Goal: Task Accomplishment & Management: Complete application form

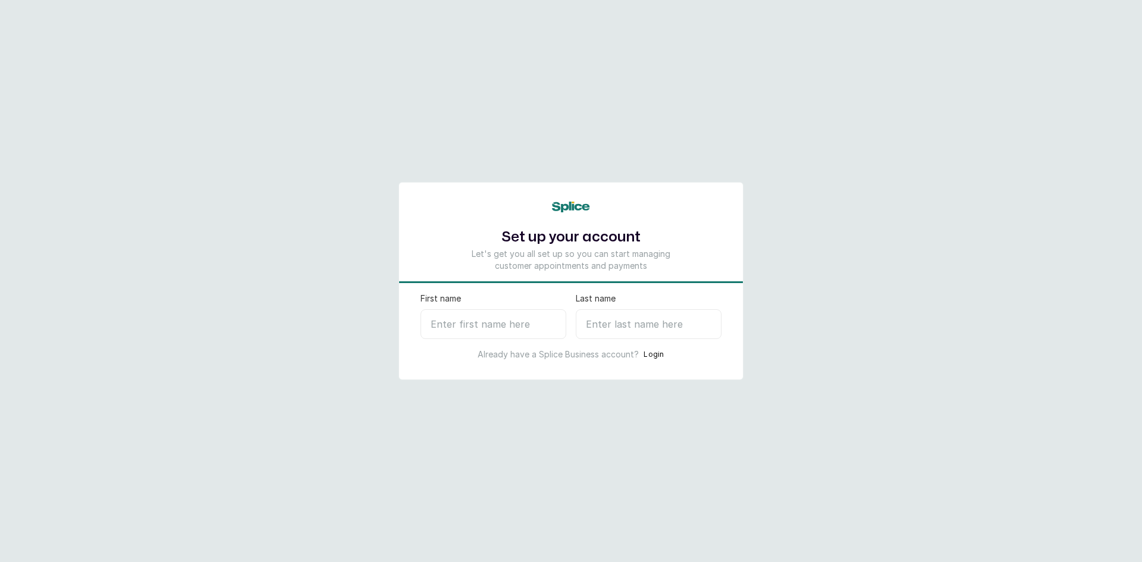
click at [459, 324] on input "First name" at bounding box center [494, 324] width 146 height 30
type input "[PERSON_NAME]"
click at [633, 322] on input "Last name" at bounding box center [649, 324] width 146 height 30
type input "A"
select select "NG"
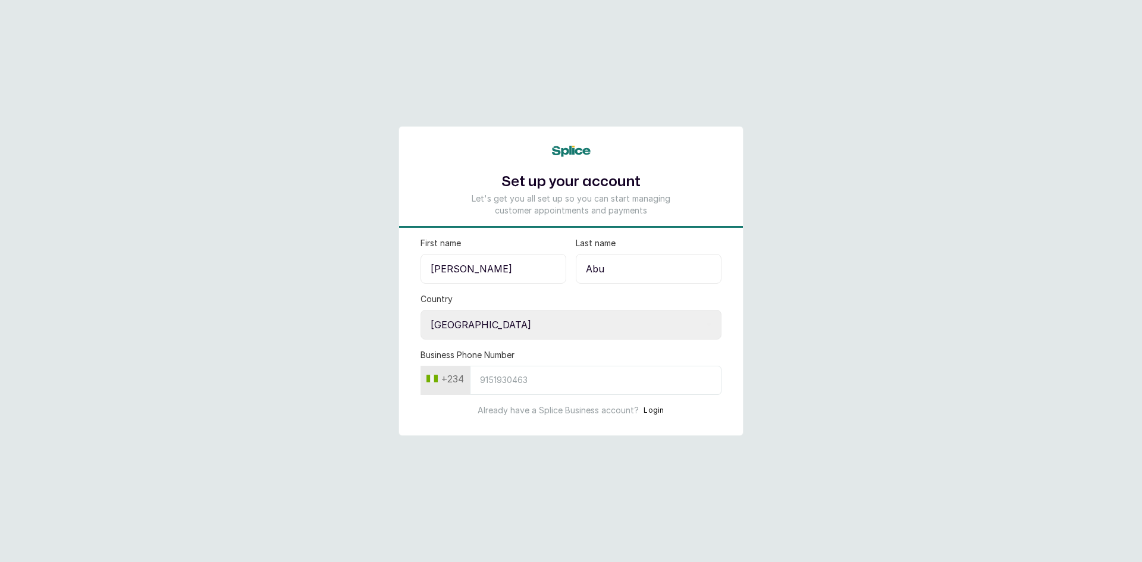
type input "Abu"
click at [508, 383] on input "Business Phone Number" at bounding box center [596, 380] width 252 height 29
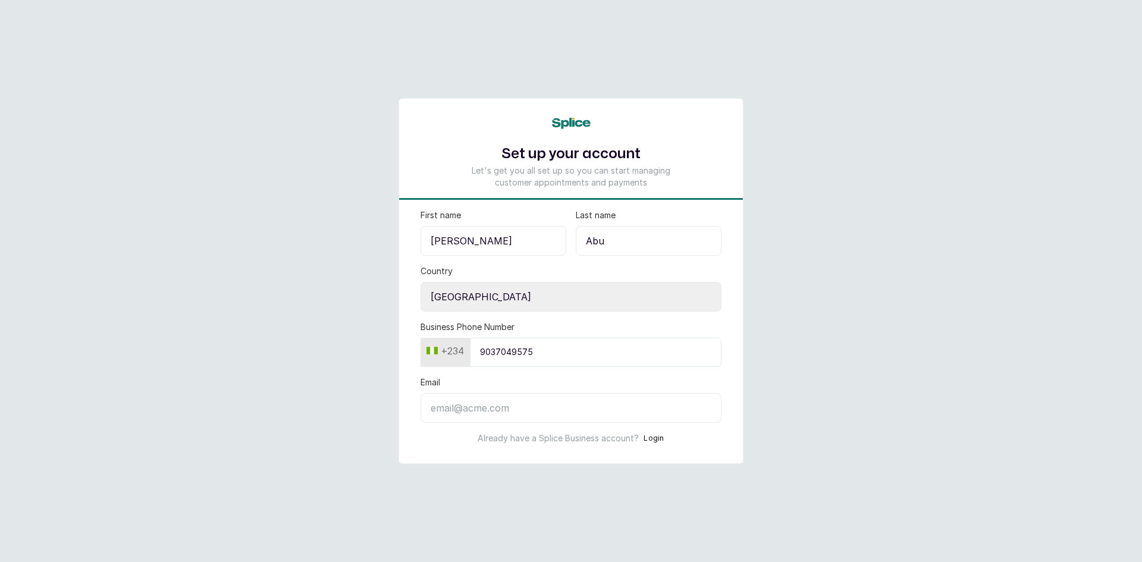
type input "9037049575"
click at [474, 412] on input "Email" at bounding box center [571, 408] width 301 height 30
type input "[EMAIL_ADDRESS][DOMAIN_NAME]"
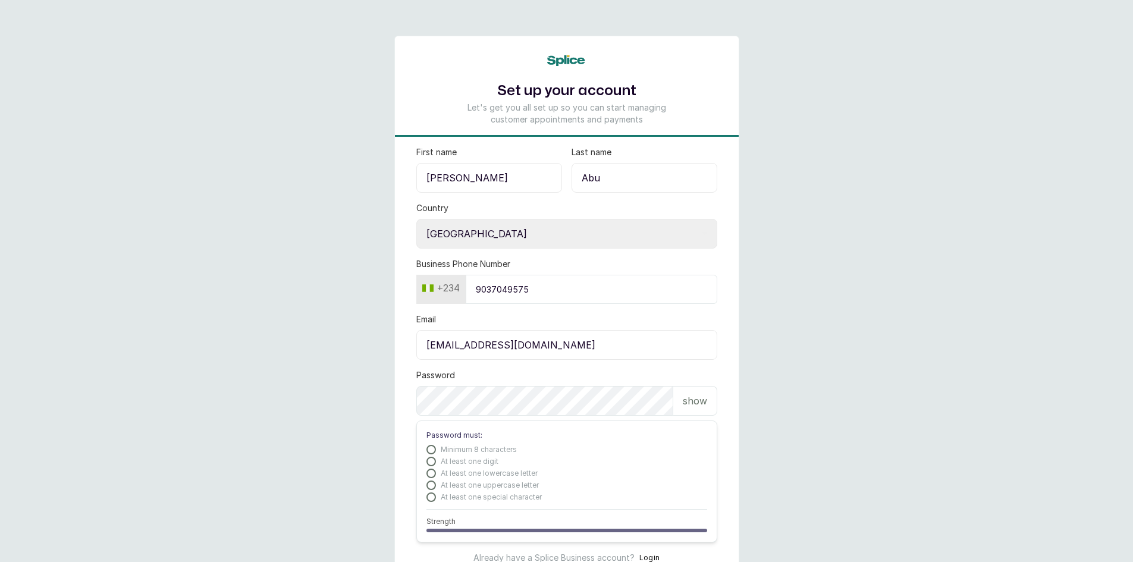
scroll to position [57, 0]
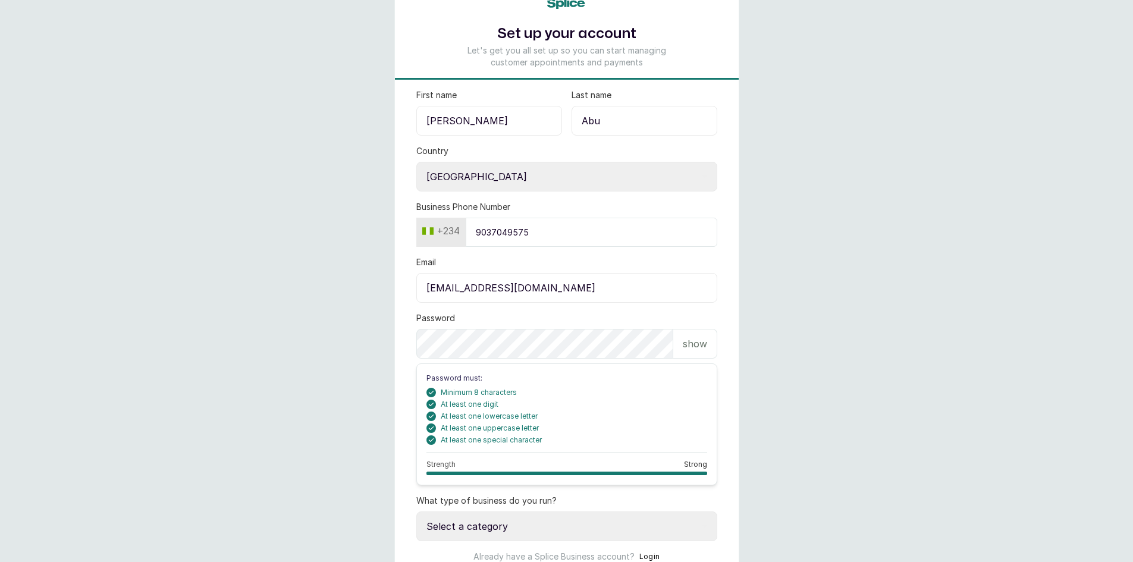
click at [707, 349] on p "show" at bounding box center [695, 344] width 24 height 14
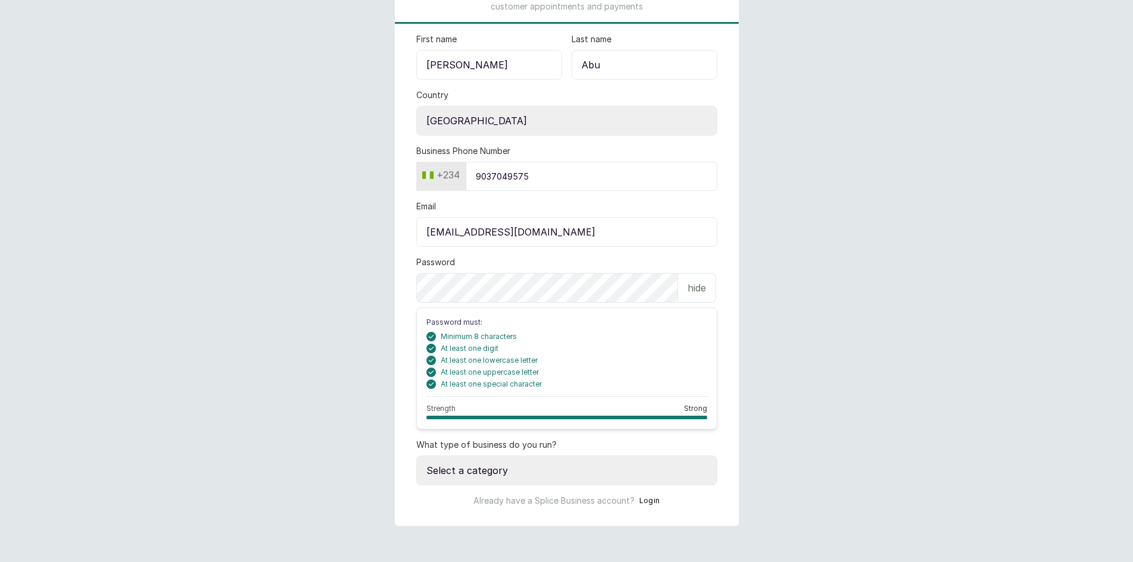
click at [494, 477] on select "Select a category I have more than one location I manage a team of beauty profe…" at bounding box center [566, 471] width 301 height 30
select select "more_than_one_location"
click at [416, 456] on select "Select a category I have more than one location I manage a team of beauty profe…" at bounding box center [566, 471] width 301 height 30
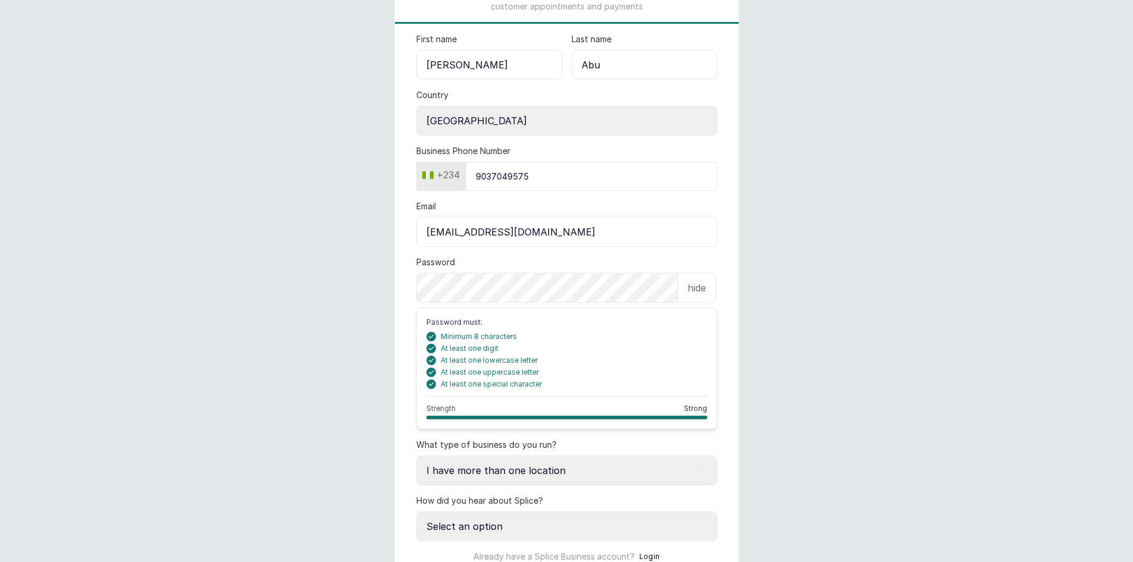
scroll to position [169, 0]
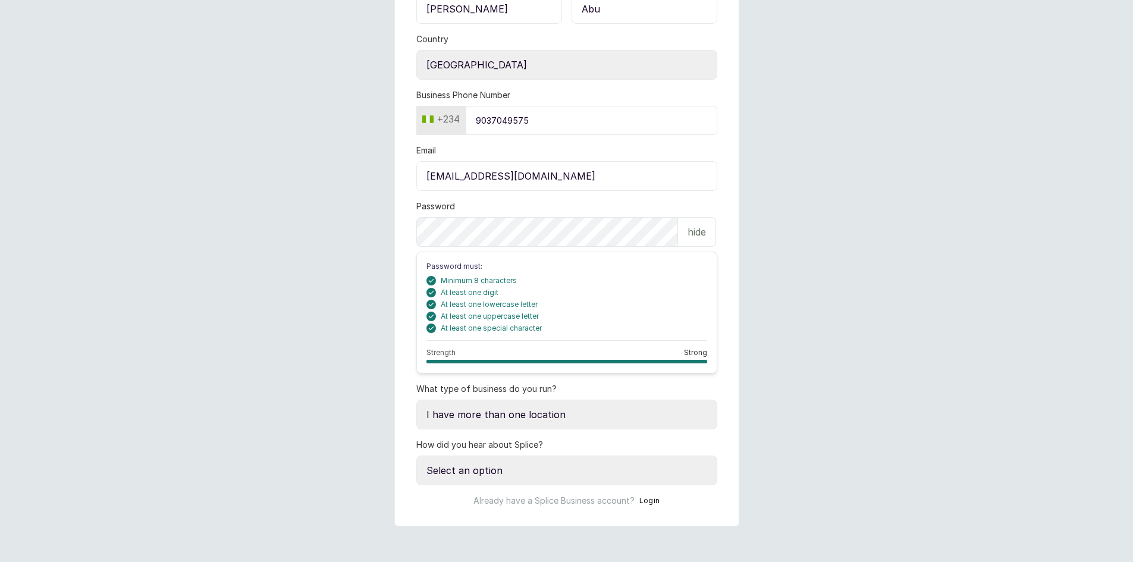
click at [518, 466] on select "Select an option Google search Instagram Facebook LinkedIn Splice Blog I was re…" at bounding box center [566, 471] width 301 height 30
select select "instagram"
click at [416, 456] on select "Select an option Google search Instagram Facebook LinkedIn Splice Blog I was re…" at bounding box center [566, 471] width 301 height 30
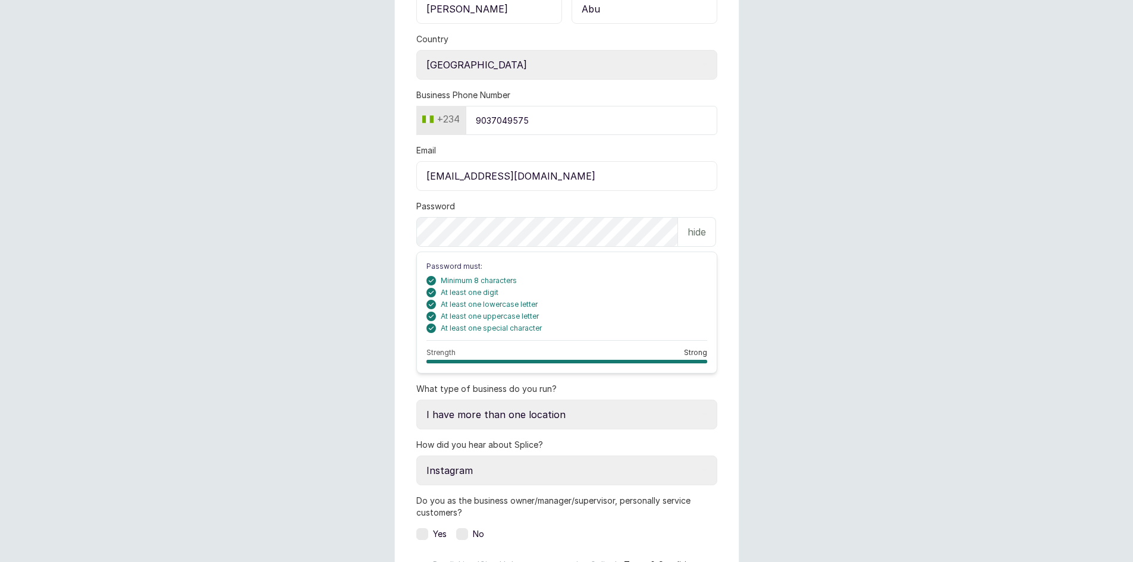
scroll to position [302, 0]
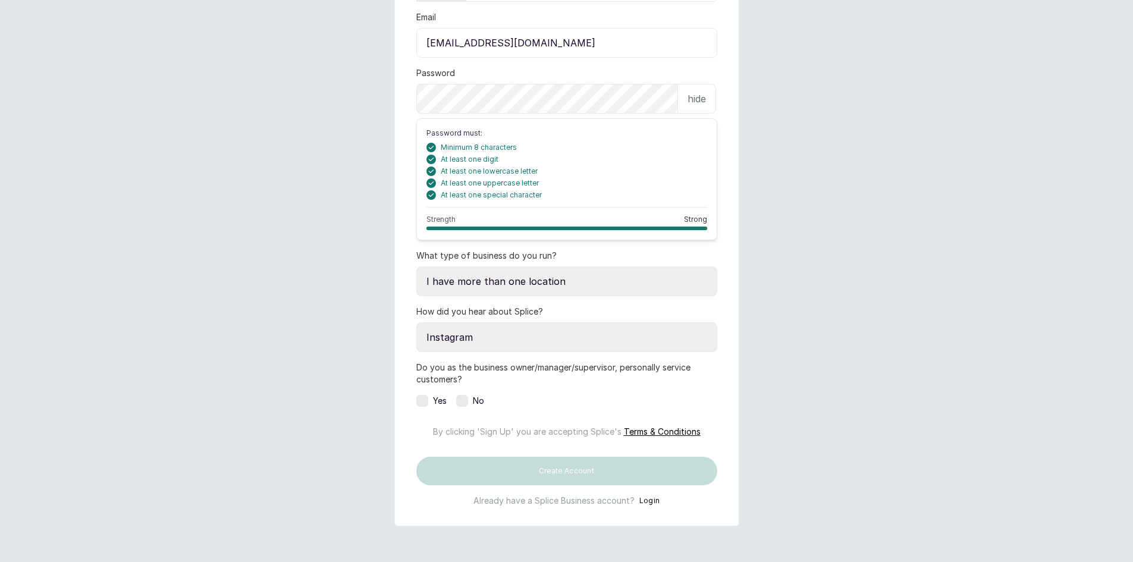
click at [422, 402] on label at bounding box center [422, 401] width 12 height 12
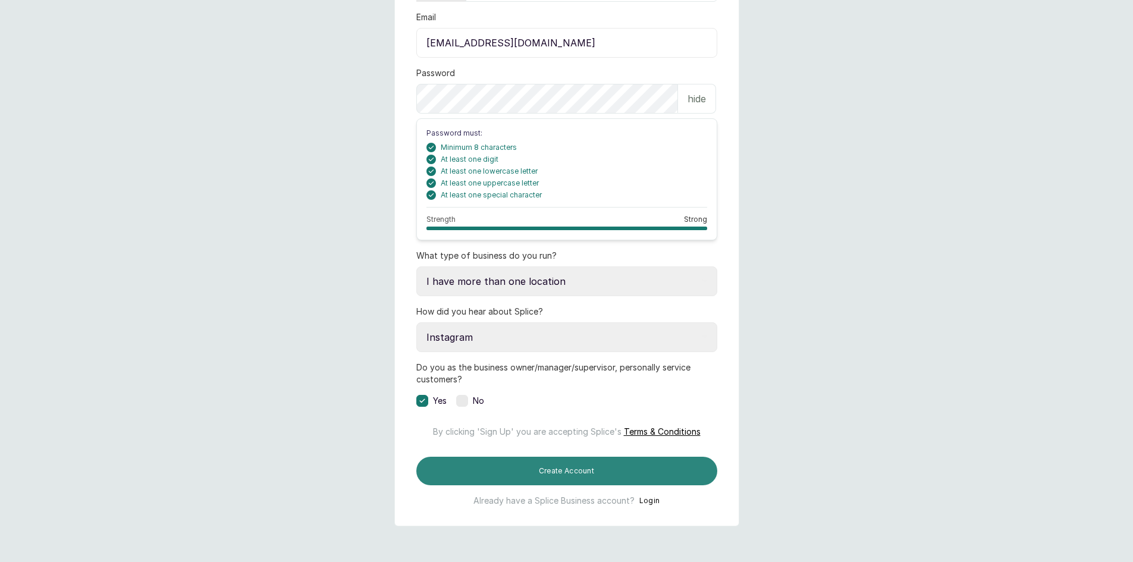
click at [515, 485] on button "Create Account" at bounding box center [566, 471] width 301 height 29
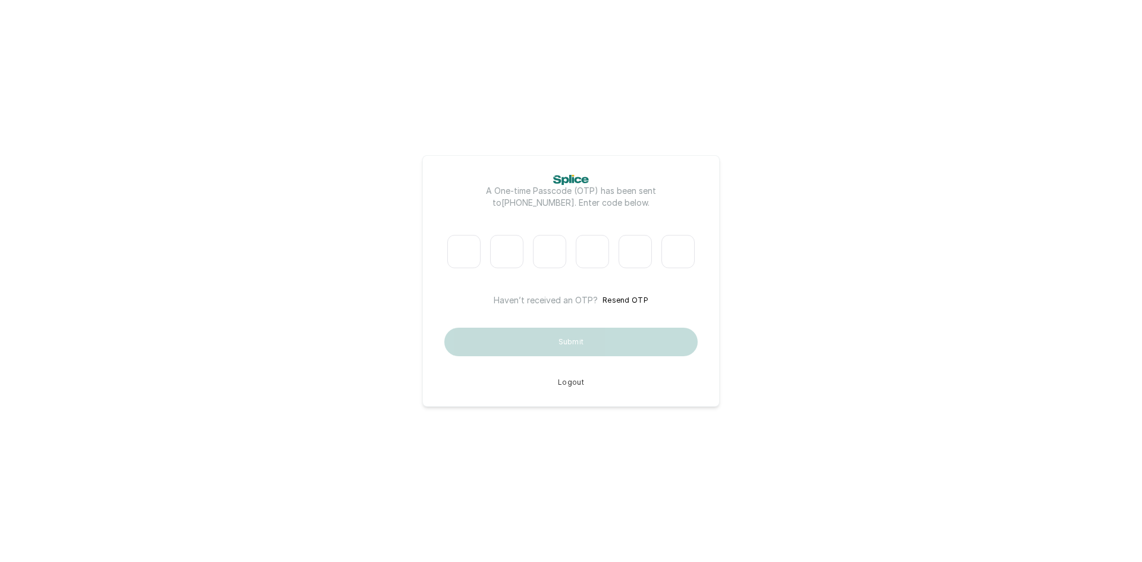
click at [466, 249] on input "Please enter verification code. Digit 1" at bounding box center [463, 251] width 33 height 33
click at [616, 296] on button "Resend OTP" at bounding box center [626, 301] width 46 height 12
click at [632, 300] on button "Resend OTP" at bounding box center [626, 301] width 46 height 12
click at [619, 300] on button "Resend OTP" at bounding box center [626, 301] width 46 height 12
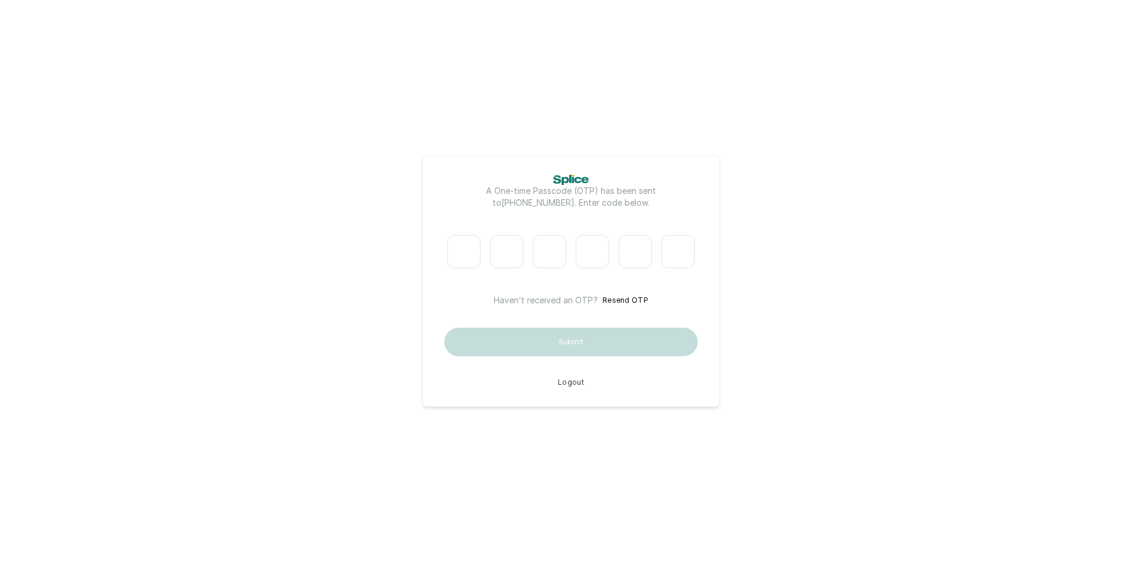
click at [619, 300] on button "Resend OTP" at bounding box center [626, 301] width 46 height 12
click at [626, 297] on button "Resend OTP" at bounding box center [626, 301] width 46 height 12
